Goal: Communication & Community: Answer question/provide support

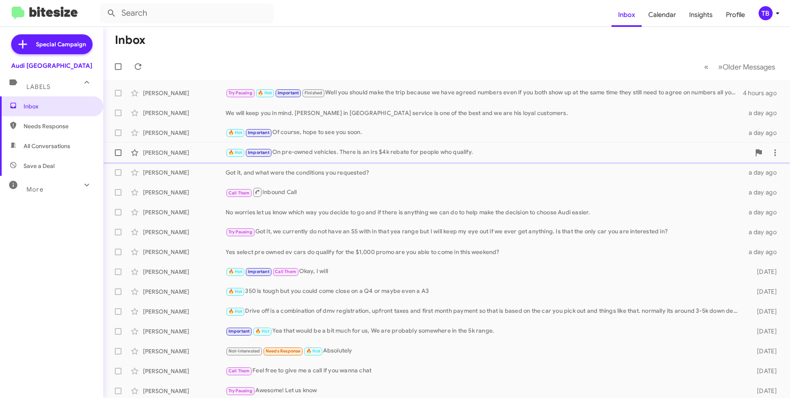
click at [410, 158] on div "[PERSON_NAME] 🔥 Hot Important On pre-owned vehicles. There is an irs $4k rebate…" at bounding box center [447, 152] width 674 height 17
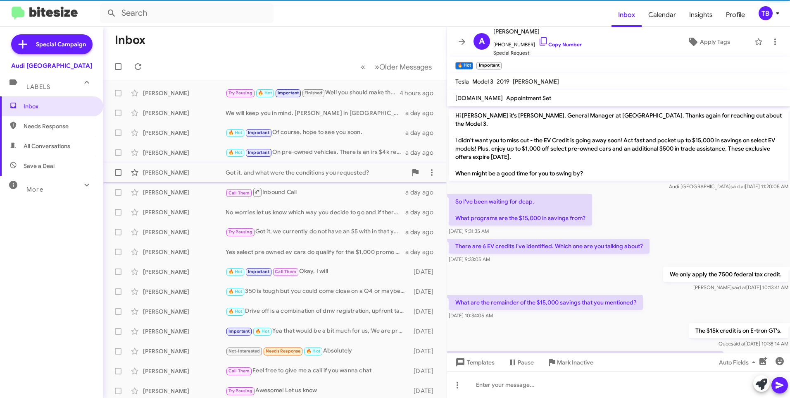
scroll to position [201, 0]
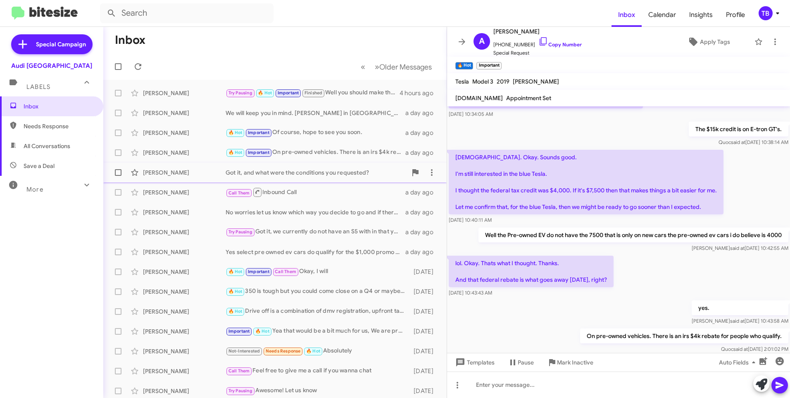
click at [345, 171] on div "Got it, and what were the conditions you requested?" at bounding box center [316, 172] width 181 height 8
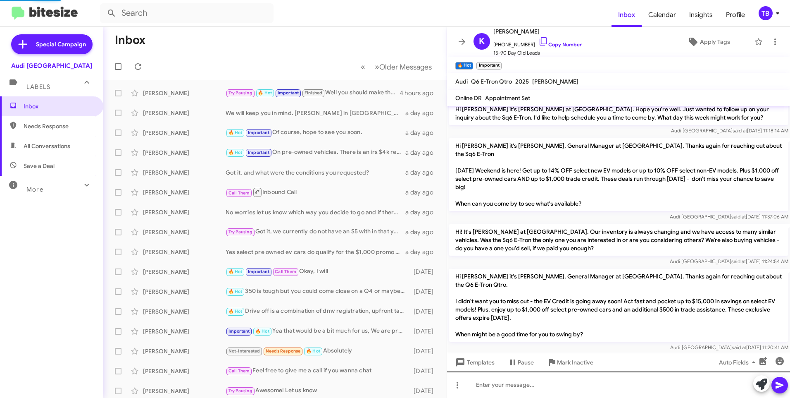
scroll to position [292, 0]
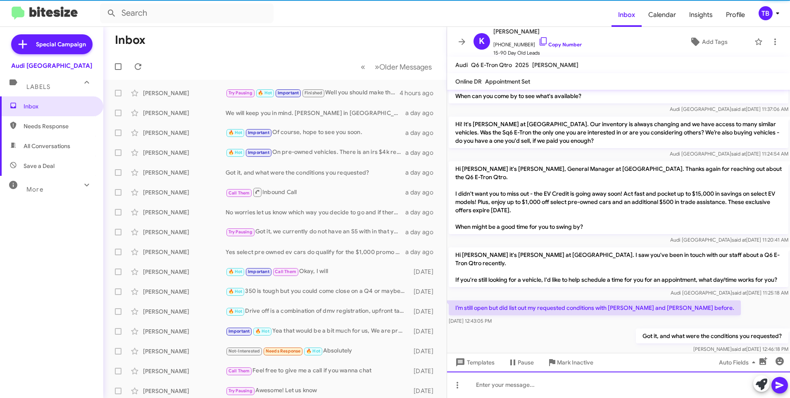
click at [629, 375] on div at bounding box center [618, 384] width 343 height 26
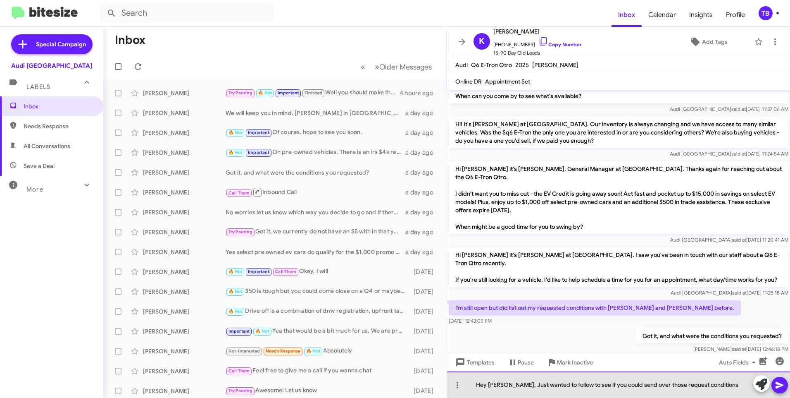
click at [674, 386] on div "Hey [PERSON_NAME], Just wanted to follow to see if you could send over those re…" at bounding box center [618, 384] width 343 height 26
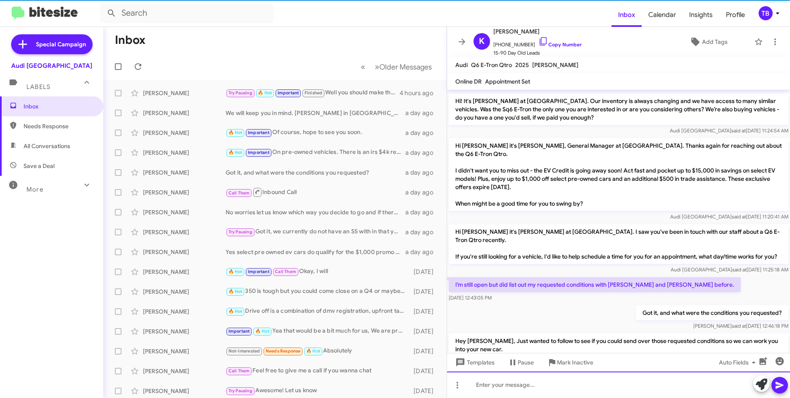
scroll to position [331, 0]
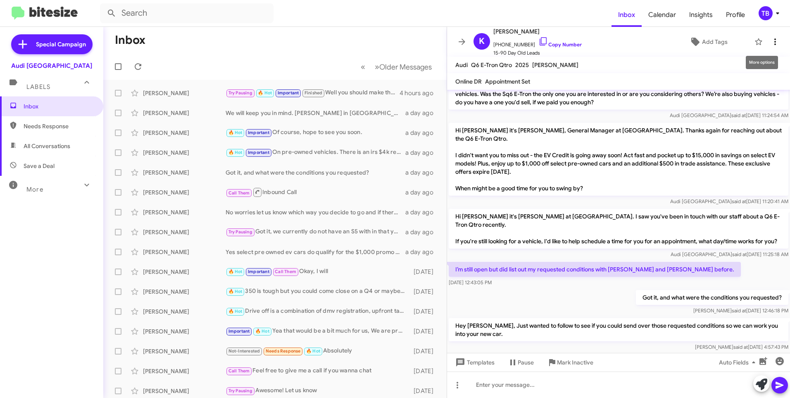
click at [771, 43] on icon at bounding box center [775, 42] width 10 height 10
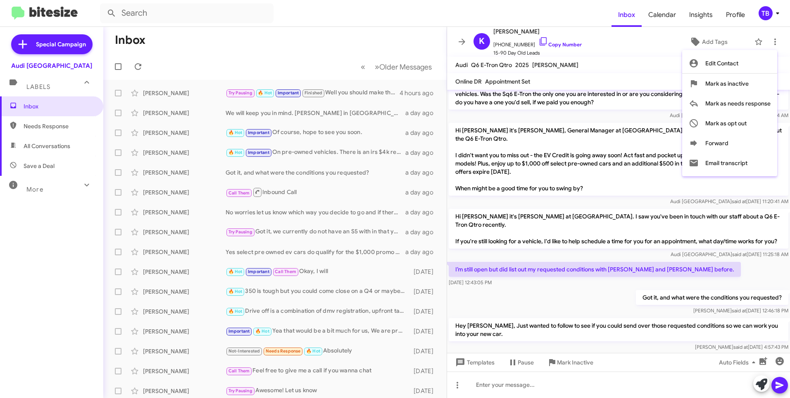
click at [457, 45] on div at bounding box center [395, 199] width 790 height 398
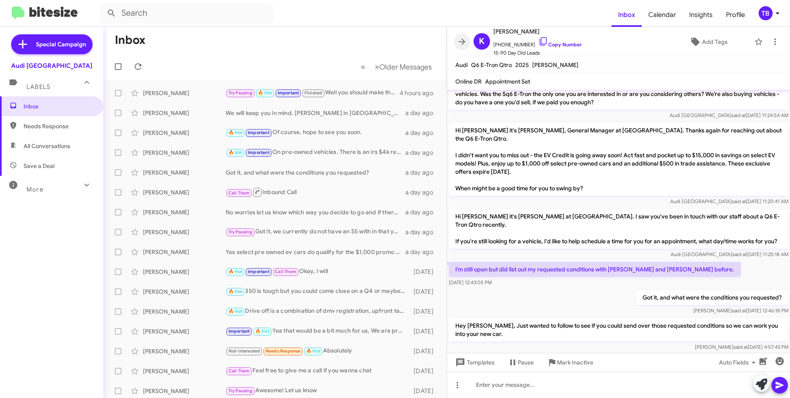
click at [457, 45] on icon at bounding box center [462, 42] width 10 height 10
